Goal: Information Seeking & Learning: Learn about a topic

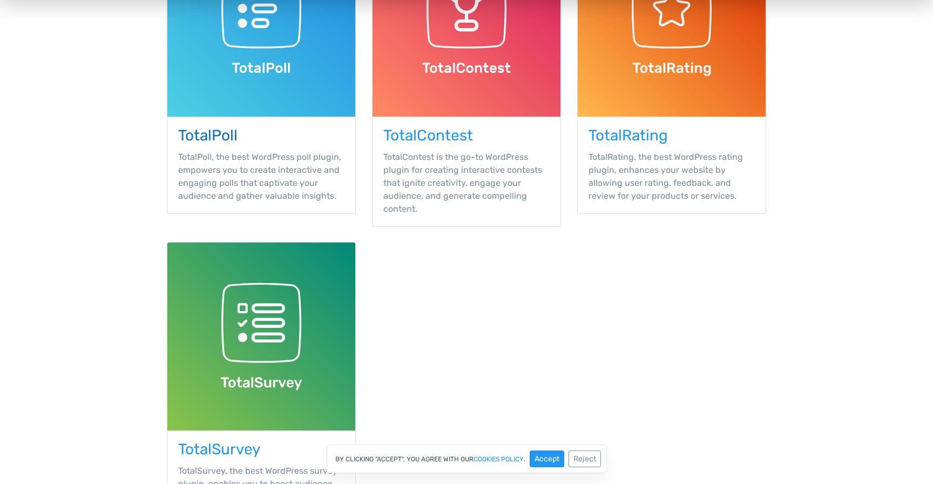
scroll to position [279, 0]
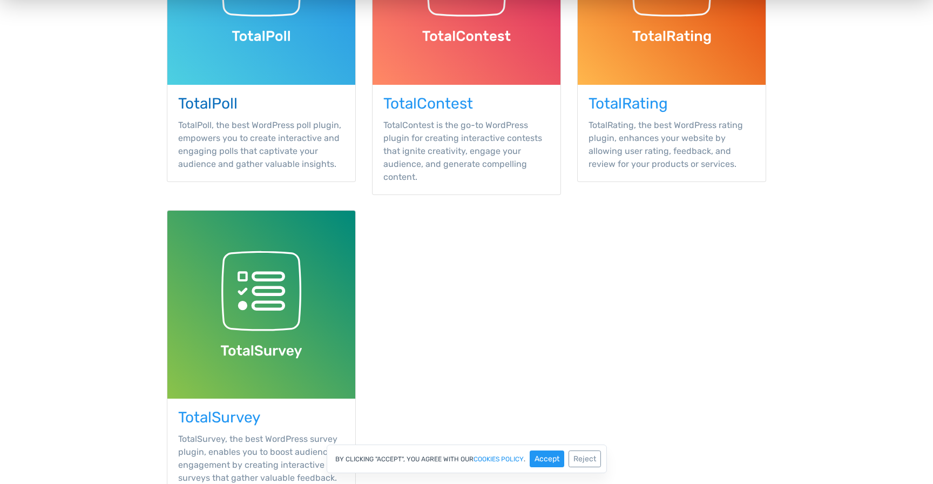
click at [248, 147] on p "TotalPoll, the best WordPress poll plugin, empowers you to create interactive a…" at bounding box center [261, 145] width 166 height 52
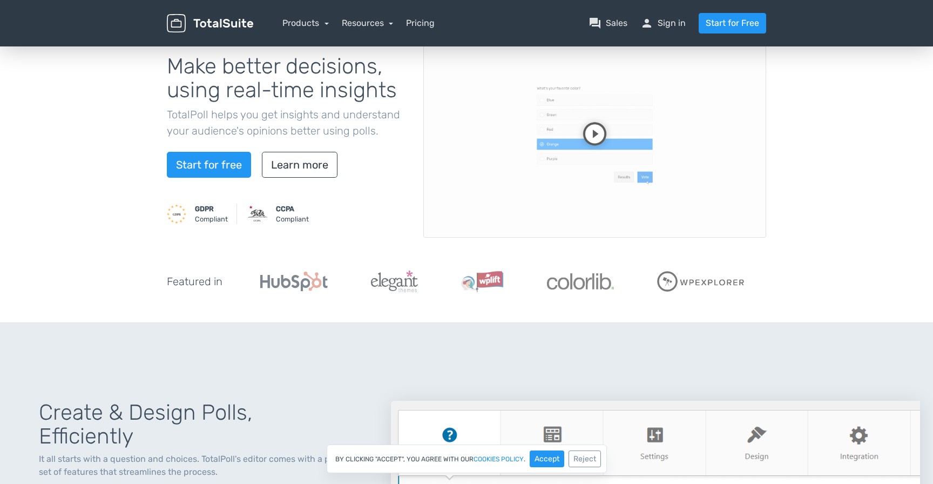
scroll to position [111, 0]
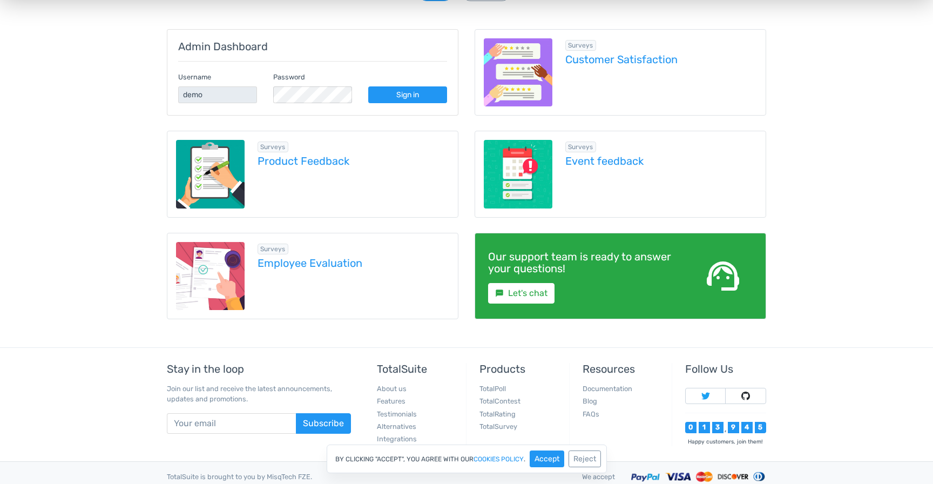
scroll to position [169, 0]
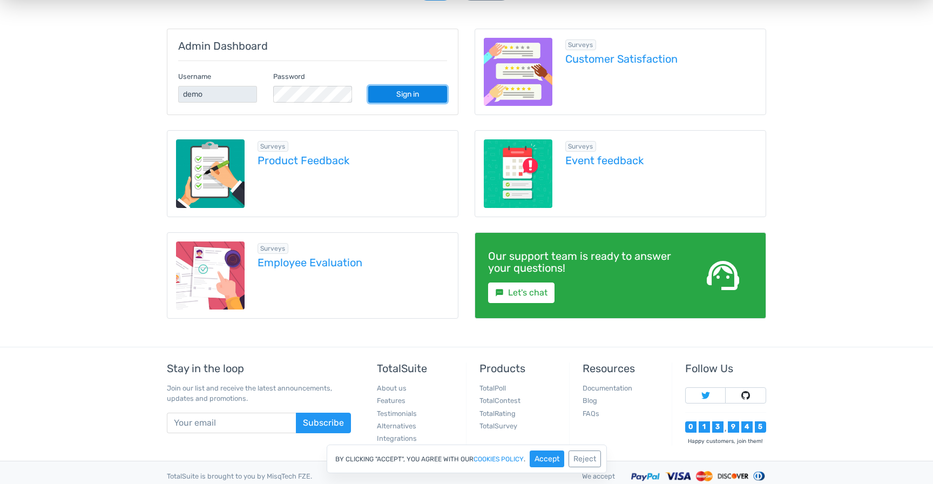
click at [403, 98] on link "Sign in" at bounding box center [407, 94] width 79 height 17
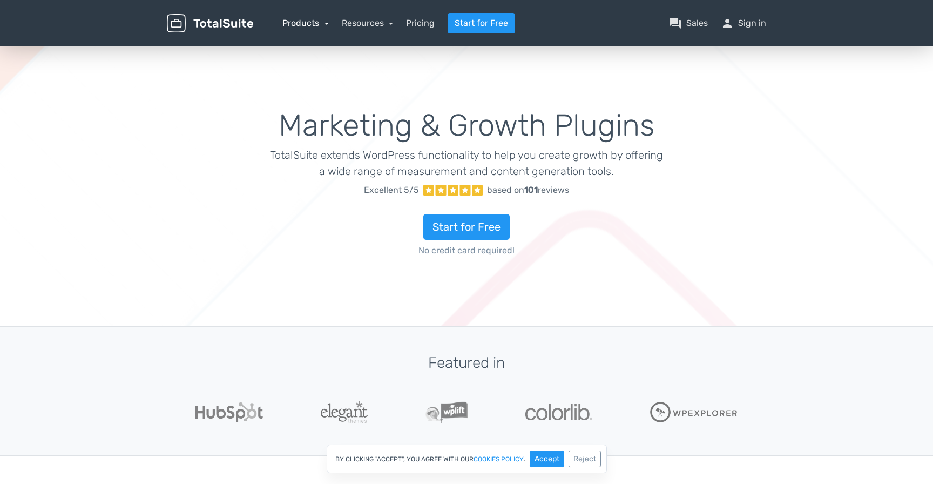
click at [321, 21] on link "Products" at bounding box center [305, 23] width 46 height 10
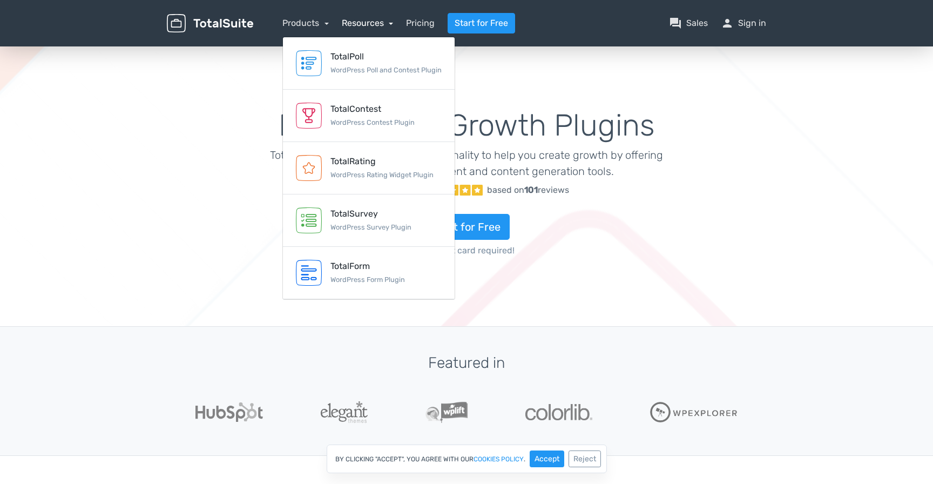
click at [363, 22] on link "Resources" at bounding box center [368, 23] width 52 height 10
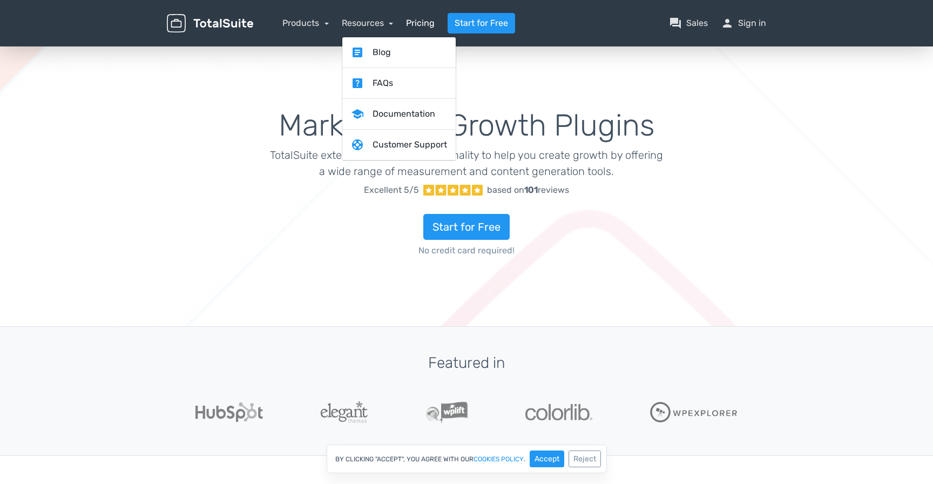
click at [416, 25] on link "Pricing" at bounding box center [420, 23] width 29 height 13
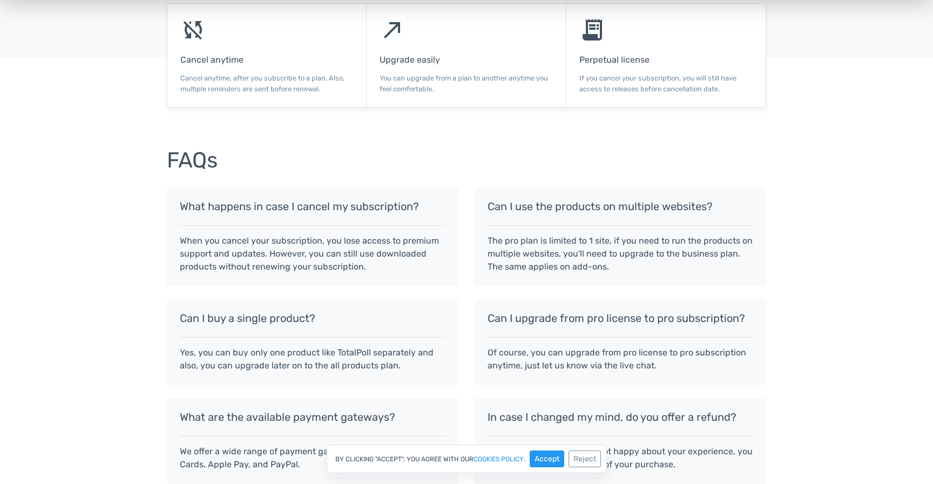
scroll to position [947, 0]
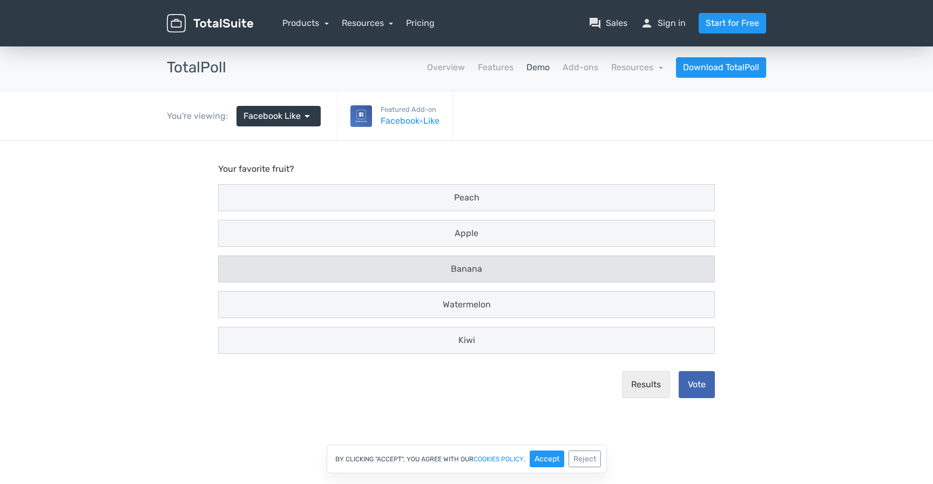
click at [558, 261] on div "Banana" at bounding box center [467, 269] width 496 height 26
click at [232, 266] on input "Banana" at bounding box center [228, 269] width 7 height 7
radio input "true"
click at [701, 374] on button "Vote" at bounding box center [697, 384] width 36 height 27
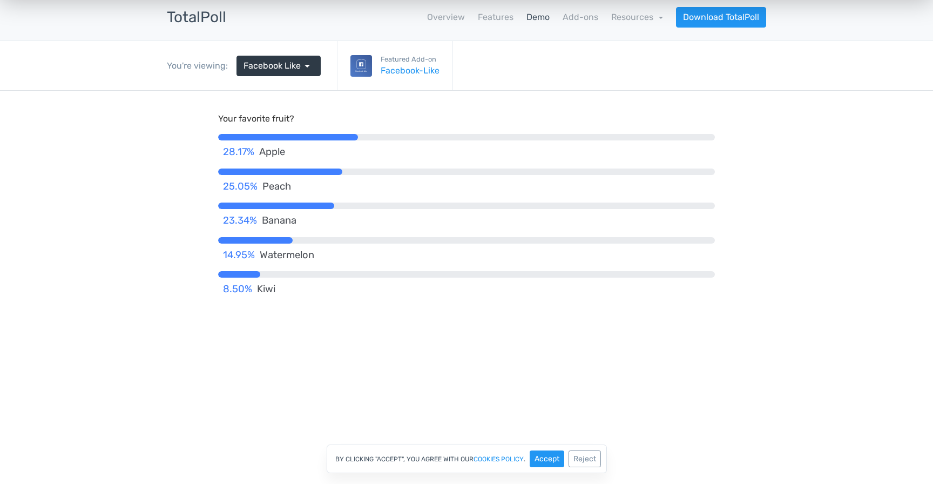
scroll to position [0, 0]
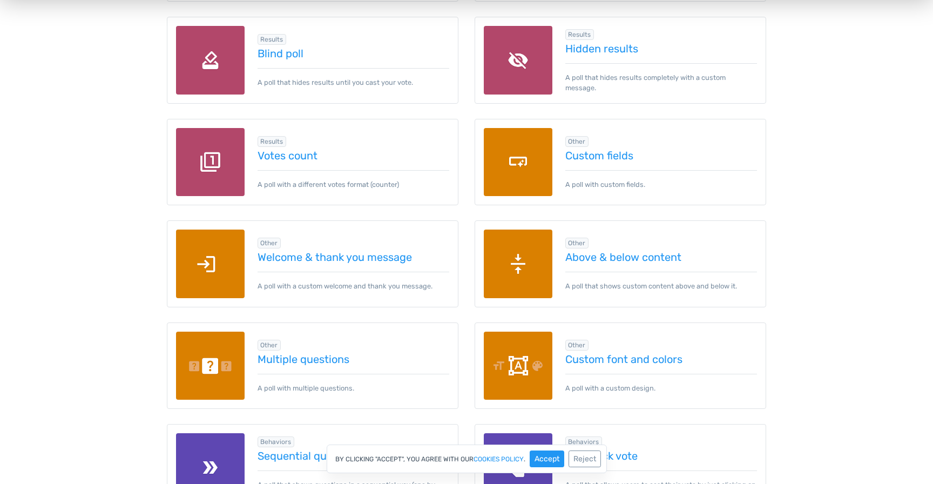
scroll to position [1490, 0]
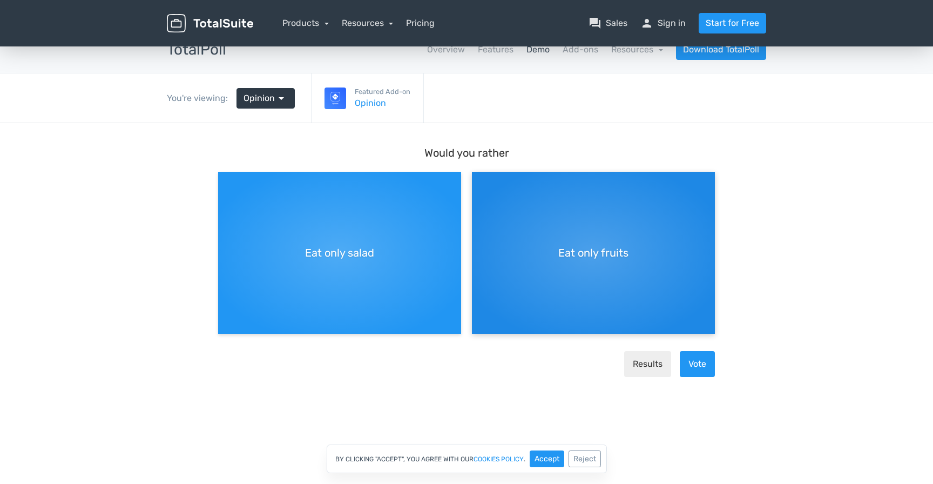
scroll to position [19, 0]
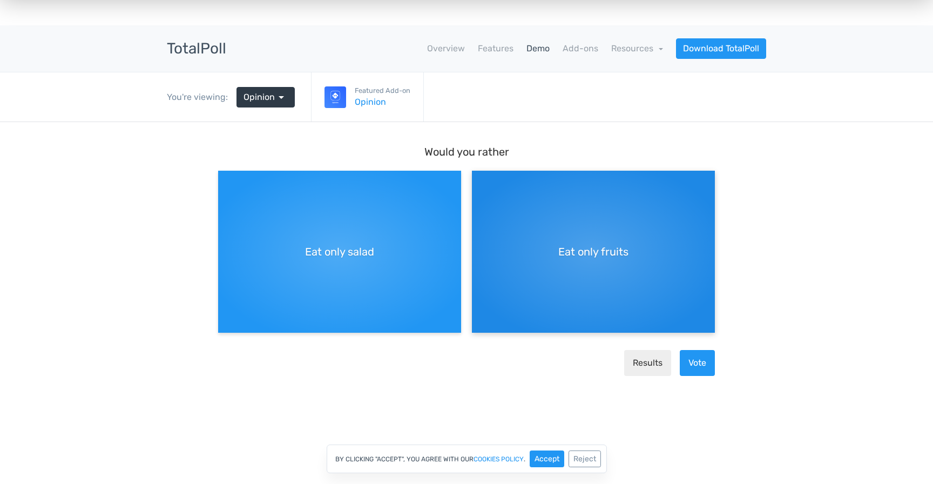
click at [566, 280] on div "Eat only fruits" at bounding box center [593, 252] width 243 height 162
click at [479, 183] on input "Eat only fruits" at bounding box center [475, 179] width 7 height 7
radio input "true"
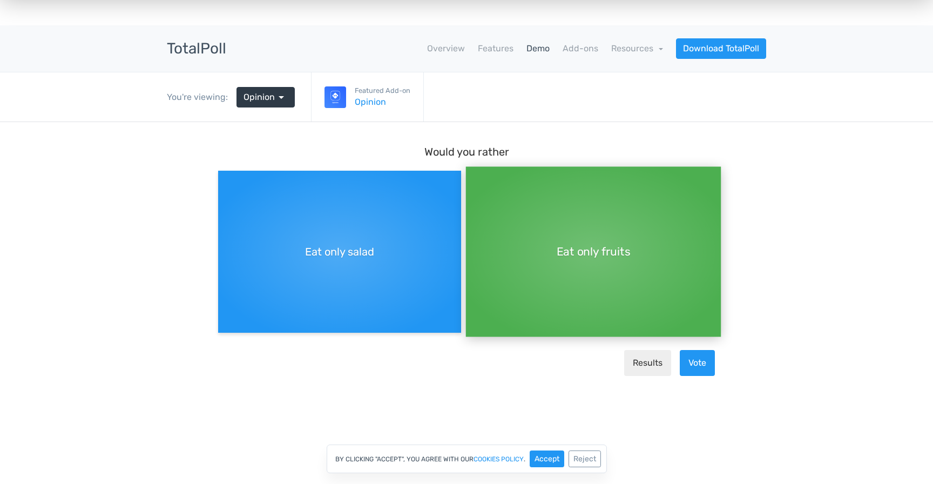
scroll to position [9, 0]
click at [694, 361] on button "Vote" at bounding box center [697, 363] width 35 height 26
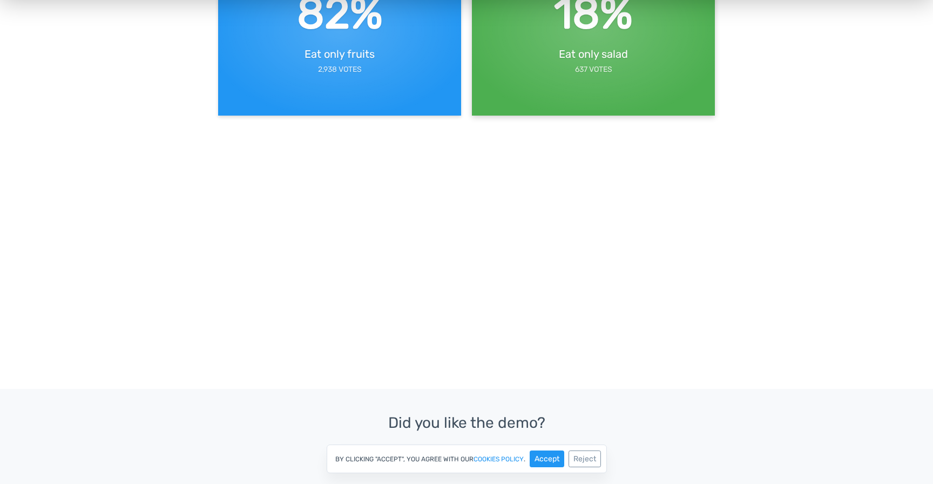
scroll to position [0, 0]
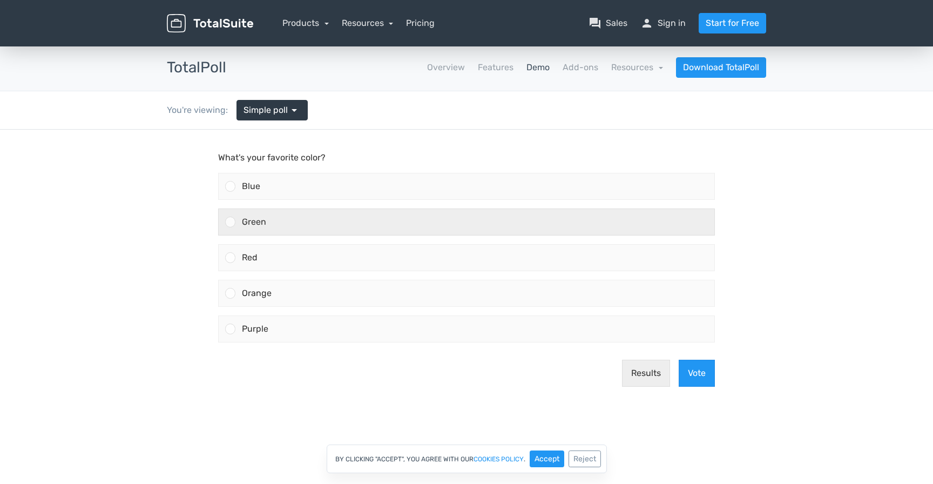
click at [452, 228] on div "Green" at bounding box center [474, 222] width 479 height 26
click at [231, 222] on input "Green" at bounding box center [231, 222] width 0 height 0
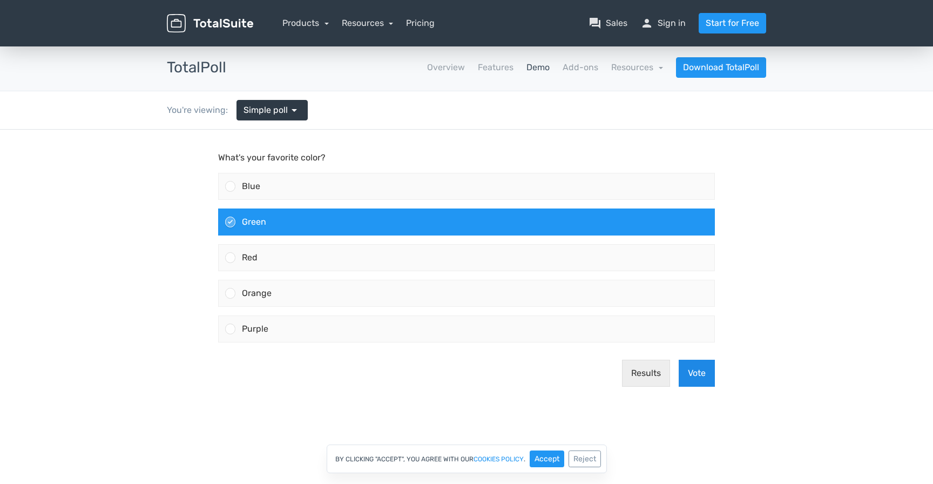
click at [702, 369] on button "Vote" at bounding box center [697, 373] width 36 height 27
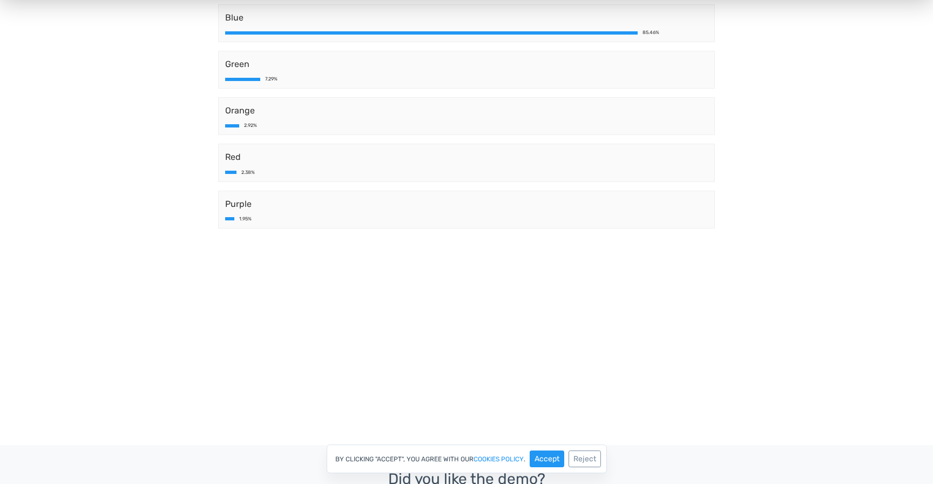
scroll to position [180, 0]
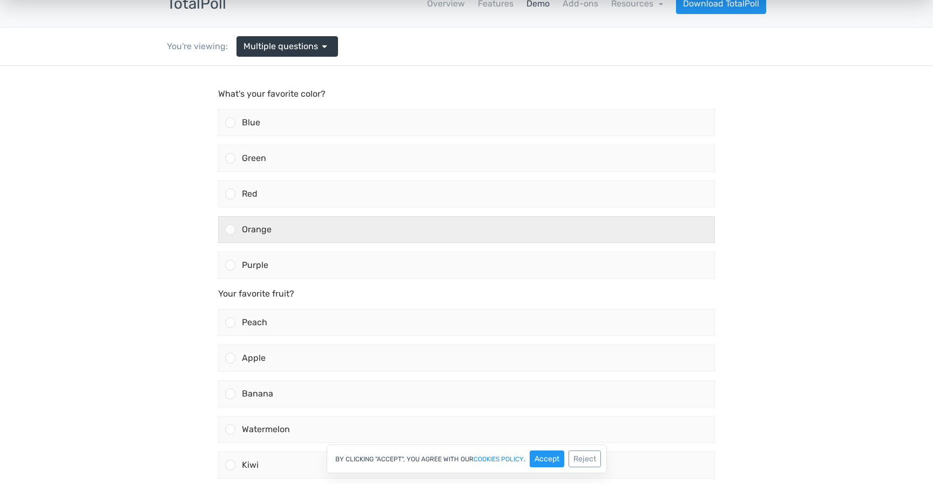
click at [295, 223] on div "Orange" at bounding box center [474, 230] width 479 height 26
click at [231, 229] on input "Orange" at bounding box center [231, 229] width 0 height 0
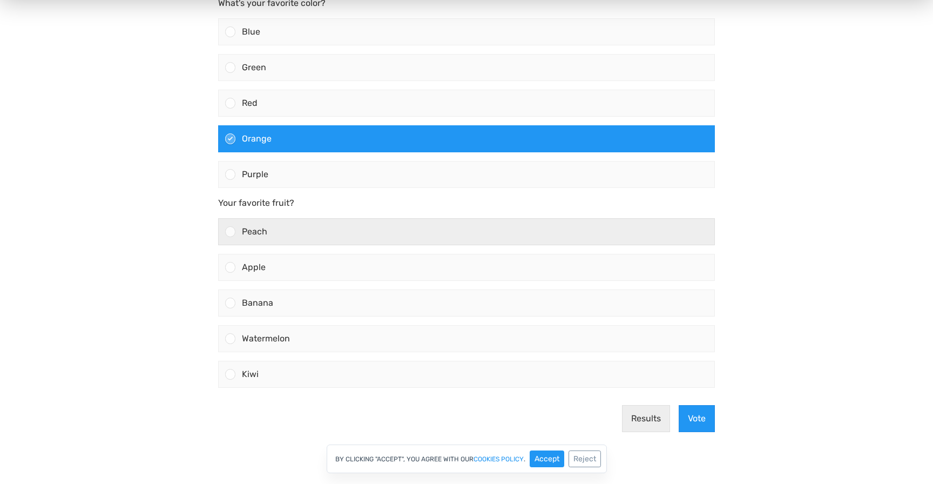
scroll to position [161, 0]
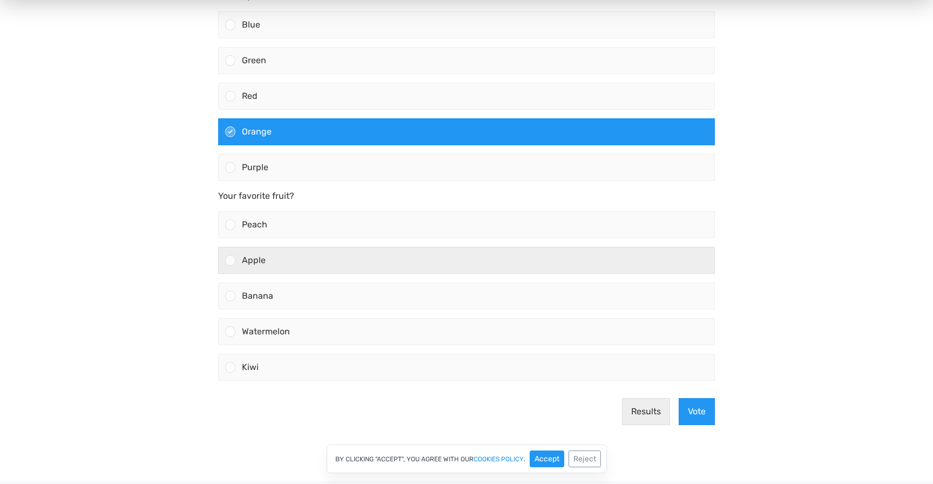
click at [305, 274] on label "Apple" at bounding box center [466, 260] width 505 height 36
click at [231, 260] on input "Apple" at bounding box center [231, 260] width 0 height 0
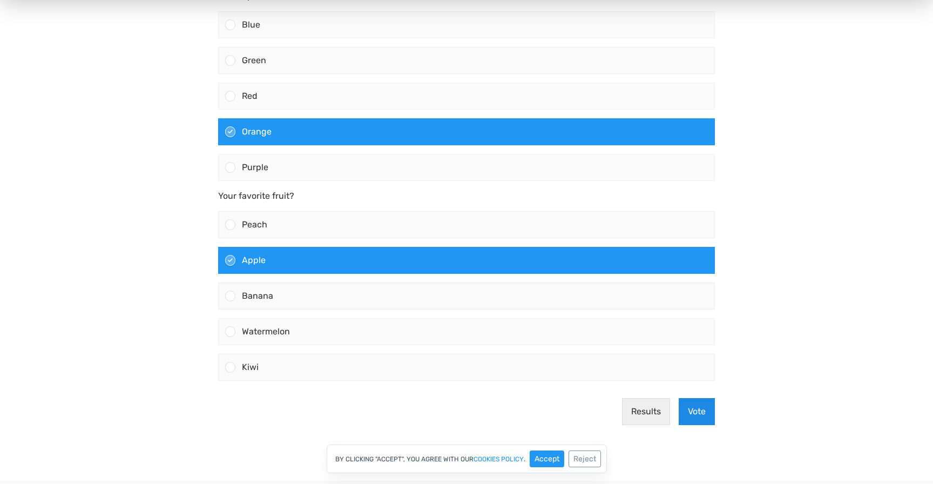
click at [699, 415] on button "Vote" at bounding box center [697, 411] width 36 height 27
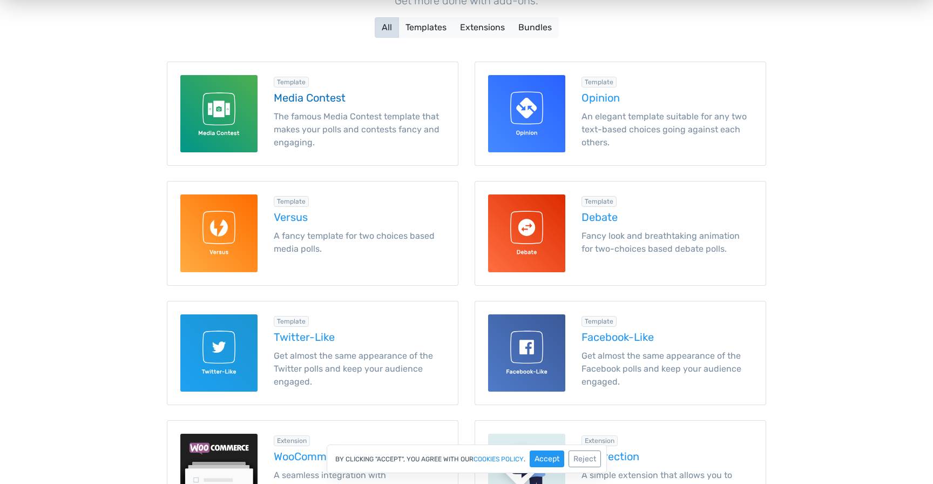
scroll to position [171, 0]
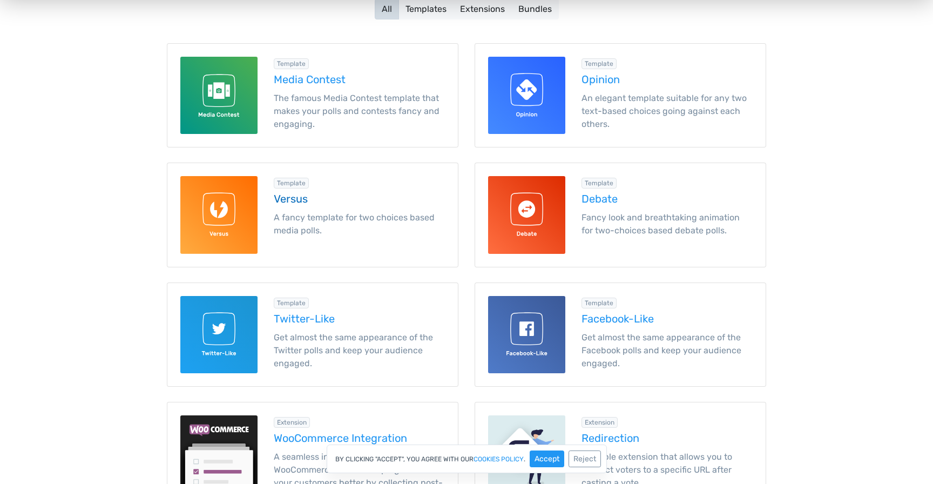
click at [396, 226] on p "A fancy template for two choices based media polls." at bounding box center [359, 224] width 171 height 26
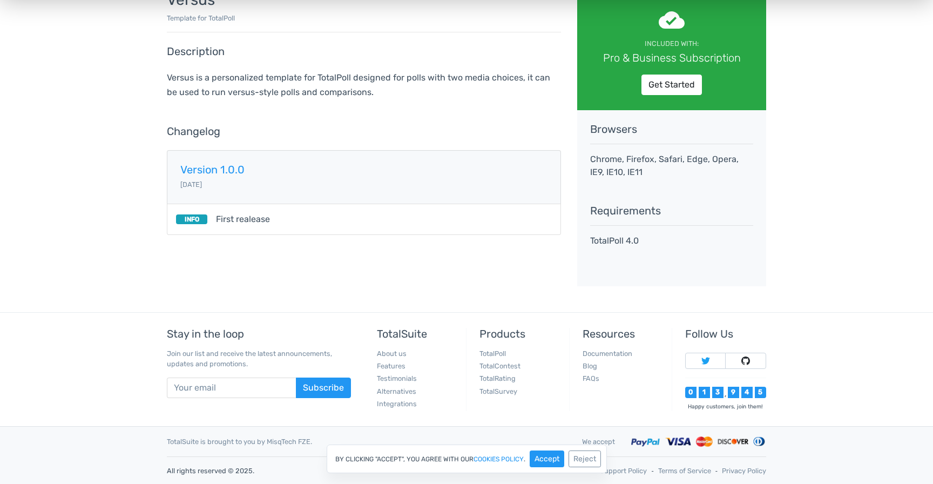
scroll to position [34, 0]
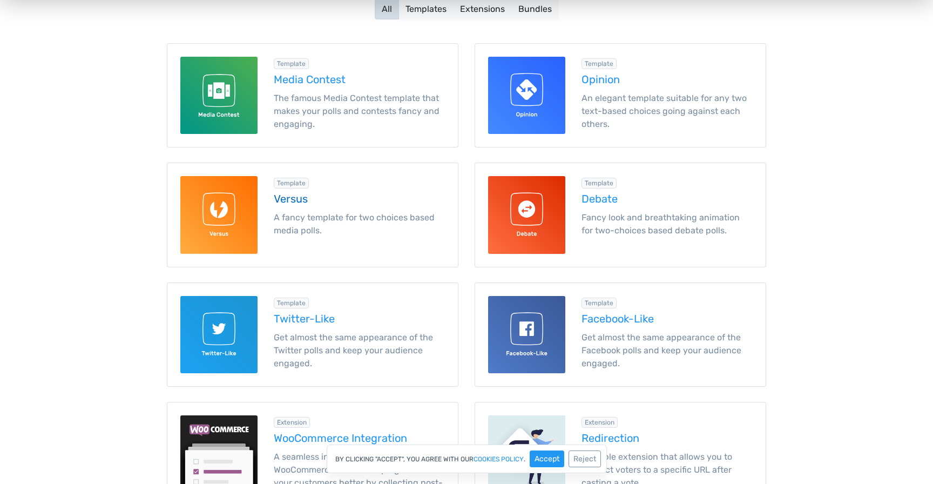
click at [236, 226] on img at bounding box center [218, 214] width 77 height 77
click at [549, 217] on img at bounding box center [526, 214] width 77 height 77
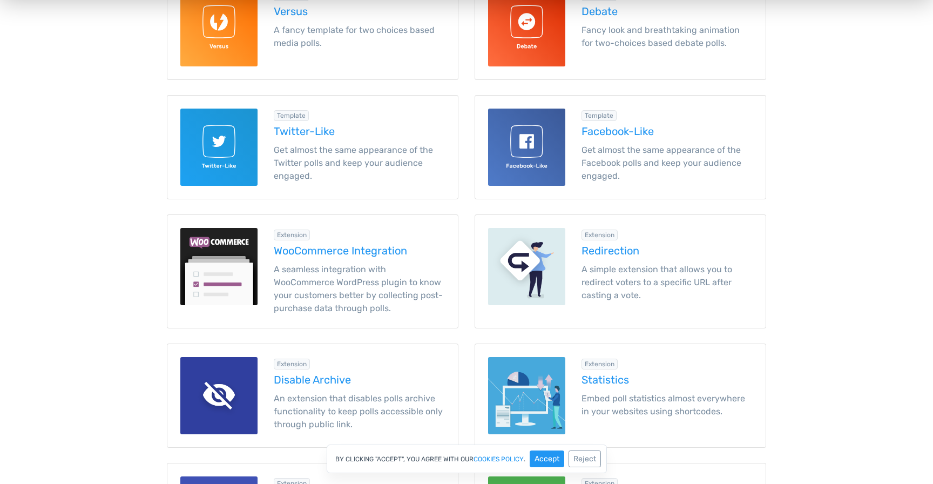
scroll to position [364, 0]
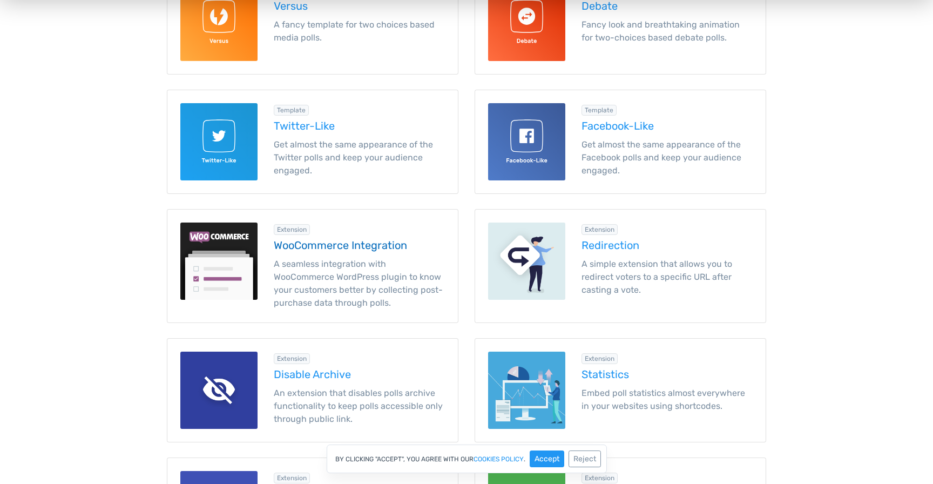
click at [397, 247] on h5 "WooCommerce Integration" at bounding box center [359, 245] width 171 height 12
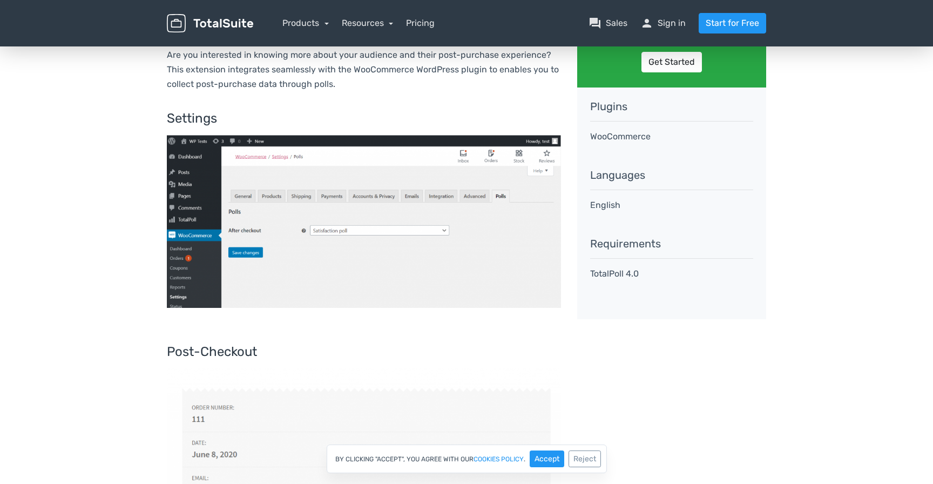
scroll to position [138, 0]
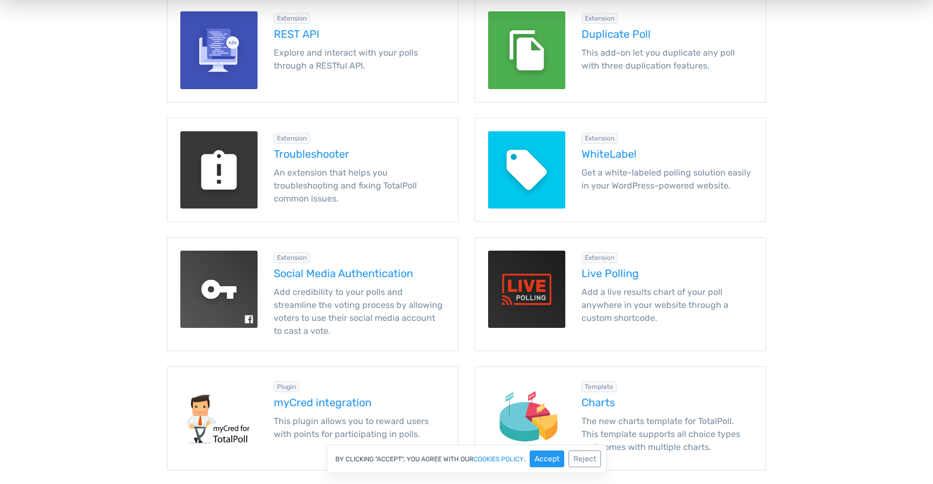
scroll to position [825, 0]
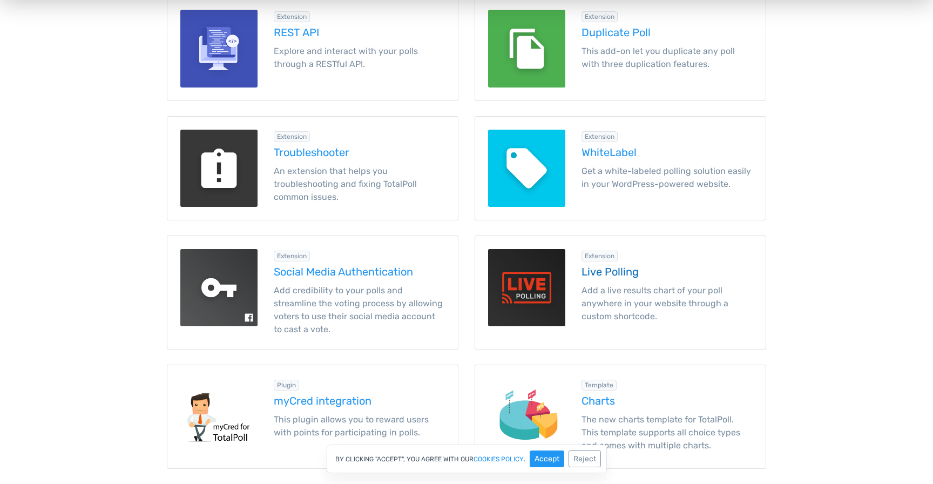
click at [717, 285] on p "Add a live results chart of your poll anywhere in your website through a custom…" at bounding box center [667, 303] width 171 height 39
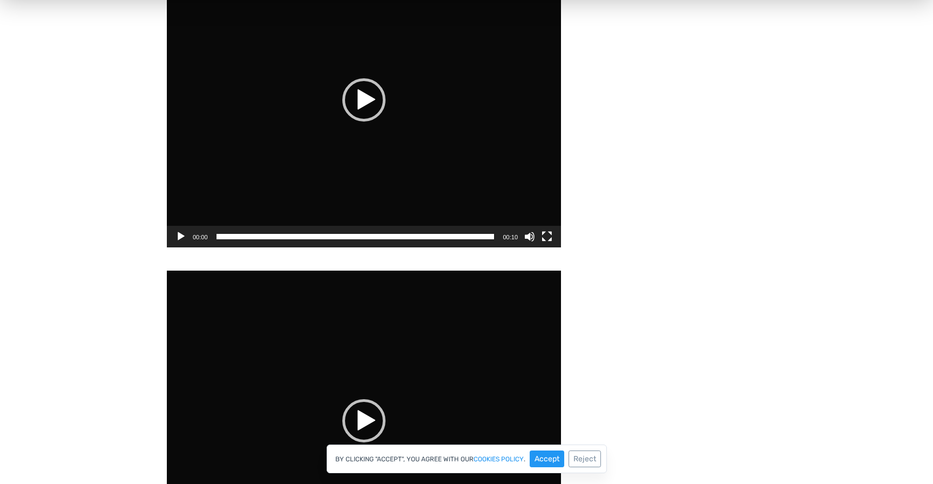
scroll to position [1341, 0]
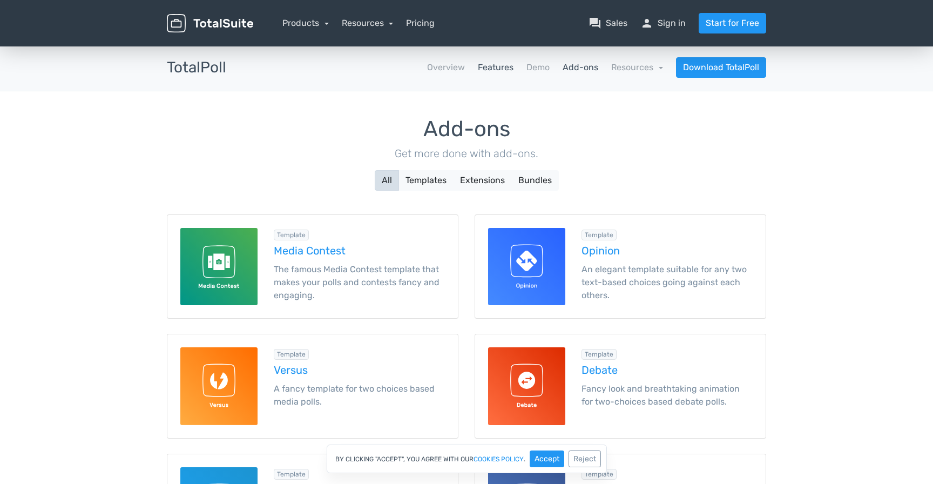
click at [494, 65] on link "Features" at bounding box center [496, 67] width 36 height 13
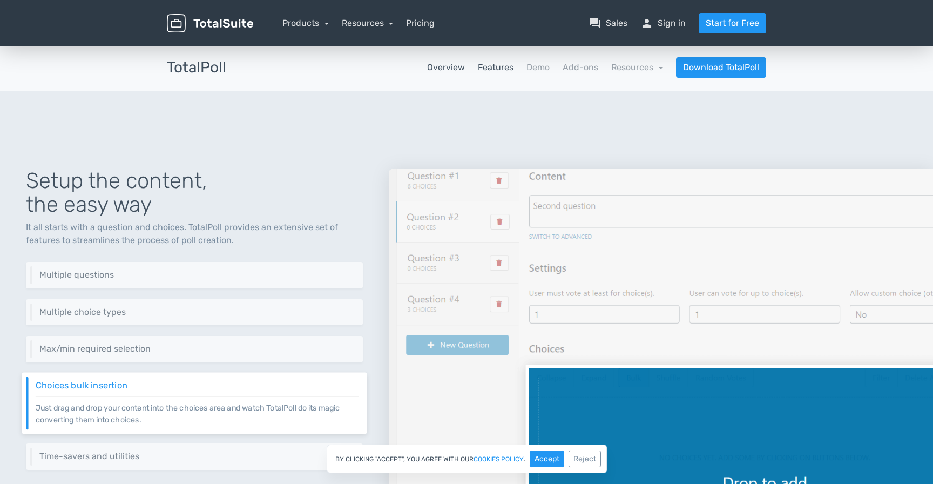
click at [456, 63] on link "Overview" at bounding box center [446, 67] width 38 height 13
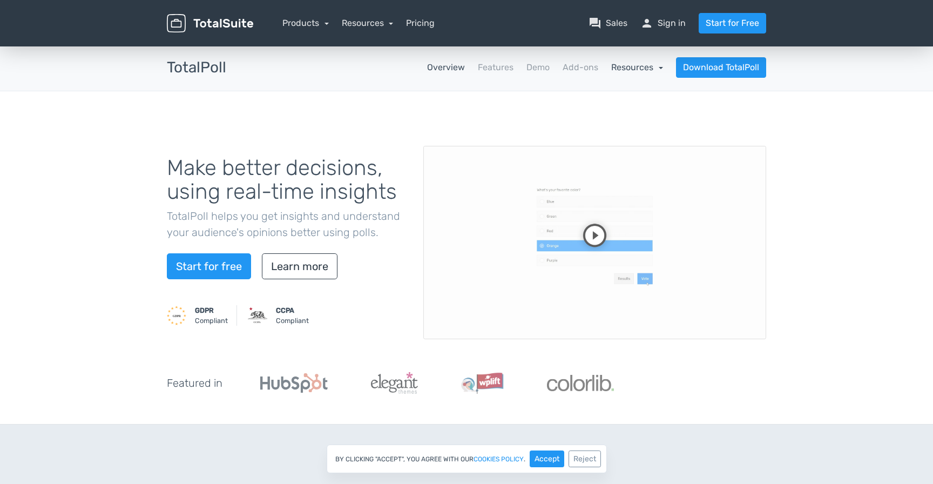
click at [646, 67] on link "Resources" at bounding box center [637, 67] width 52 height 10
click at [649, 69] on link "Resources" at bounding box center [637, 67] width 52 height 10
click at [573, 225] on video at bounding box center [594, 242] width 343 height 193
click at [491, 72] on link "Features" at bounding box center [496, 67] width 36 height 13
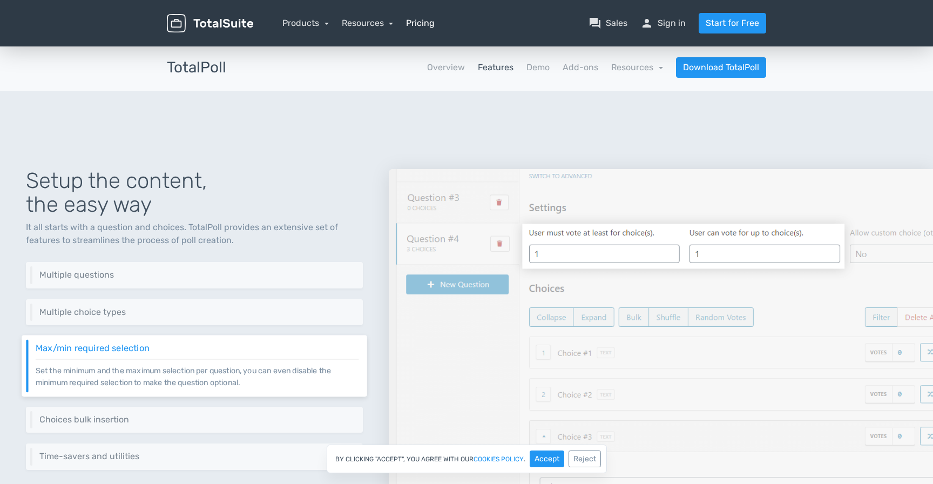
click at [428, 23] on link "Pricing" at bounding box center [420, 23] width 29 height 13
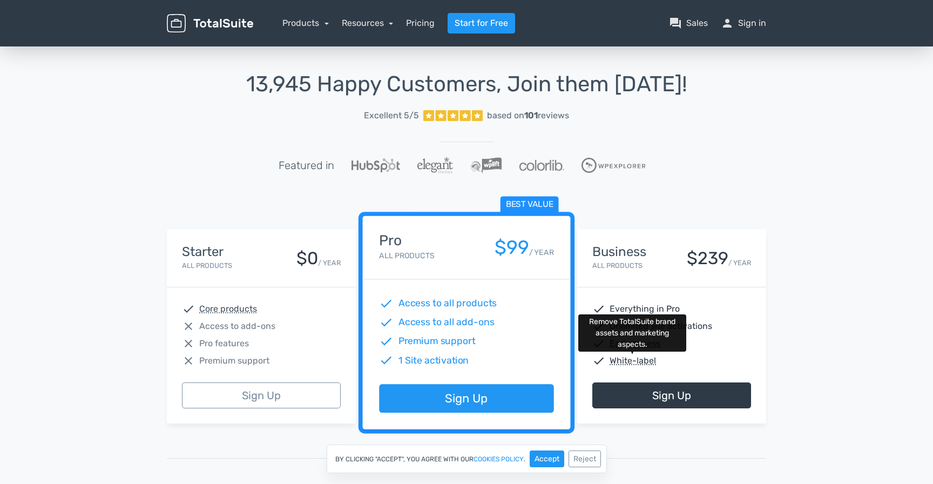
click at [647, 363] on abbr "White-label" at bounding box center [633, 360] width 46 height 13
click at [601, 364] on span "check" at bounding box center [598, 360] width 13 height 13
click at [305, 27] on link "Products" at bounding box center [305, 23] width 46 height 10
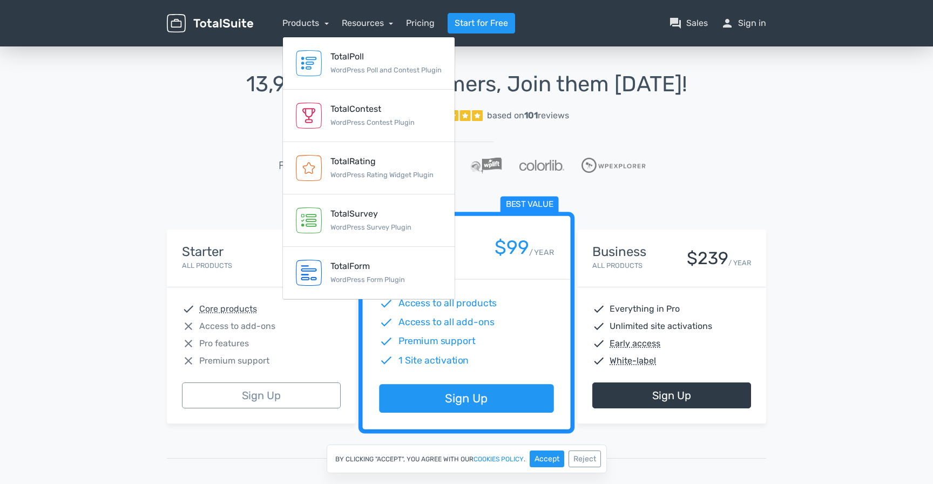
click at [210, 16] on img at bounding box center [210, 23] width 86 height 19
